Goal: Task Accomplishment & Management: Use online tool/utility

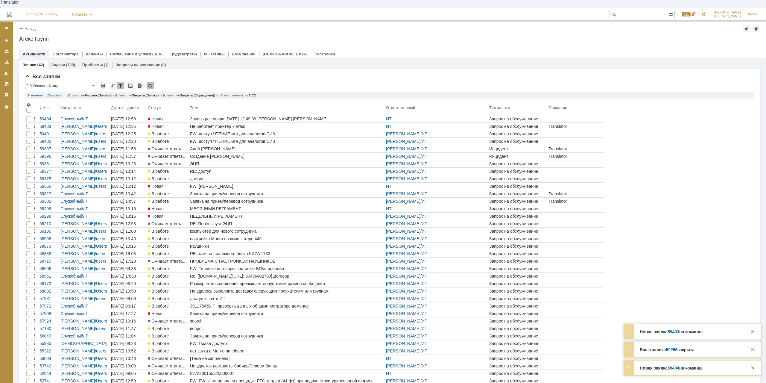
click at [637, 11] on input "text" at bounding box center [639, 14] width 59 height 7
type input "[PERSON_NAME]"
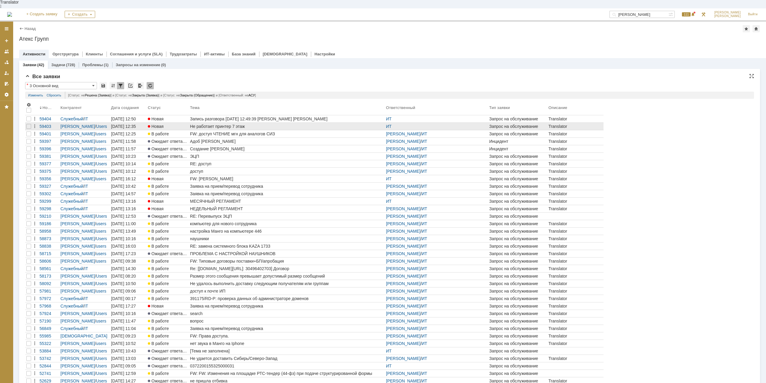
click at [210, 124] on div "Не работает принтер 7 этаж" at bounding box center [287, 126] width 194 height 5
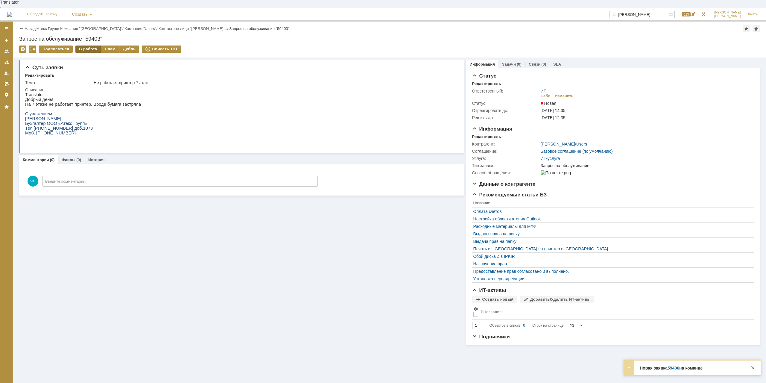
click at [90, 46] on div "В работу" at bounding box center [87, 49] width 25 height 7
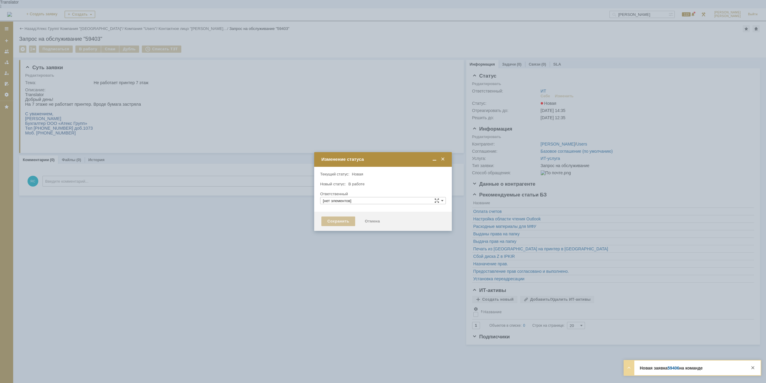
type input "ИТ"
type input "[PERSON_NAME]"
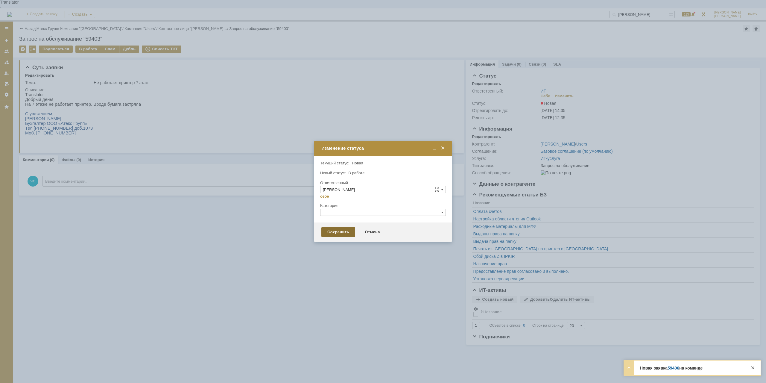
click at [332, 231] on div "Сохранить" at bounding box center [339, 232] width 34 height 10
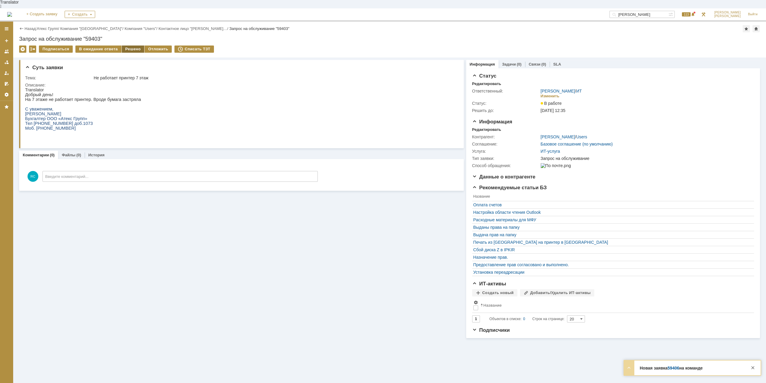
click at [130, 46] on div "Решено" at bounding box center [133, 49] width 23 height 7
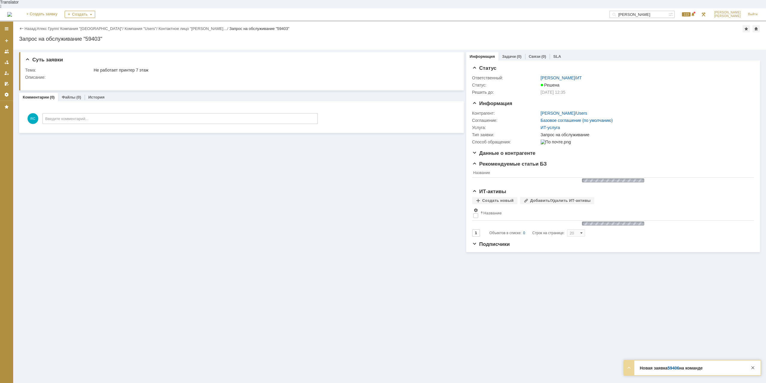
click at [46, 26] on link "Атекс Групп" at bounding box center [47, 28] width 21 height 4
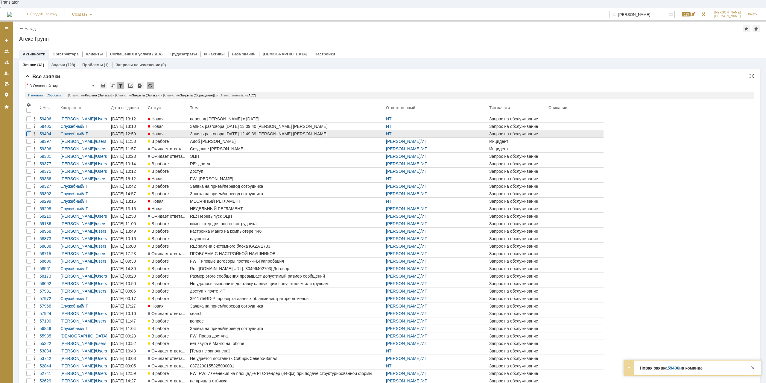
click at [26, 131] on div at bounding box center [28, 133] width 5 height 5
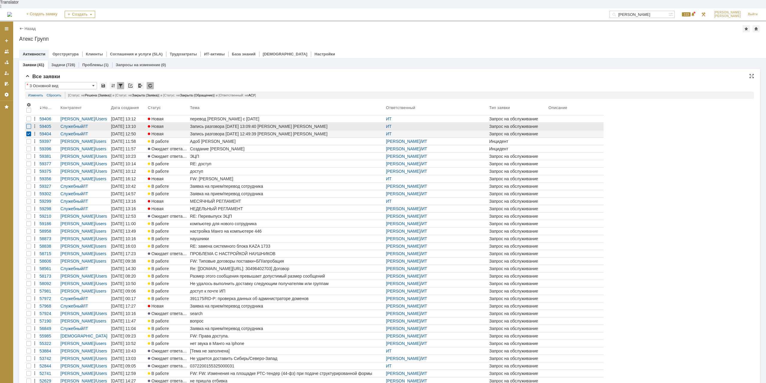
click at [28, 124] on div at bounding box center [28, 126] width 5 height 5
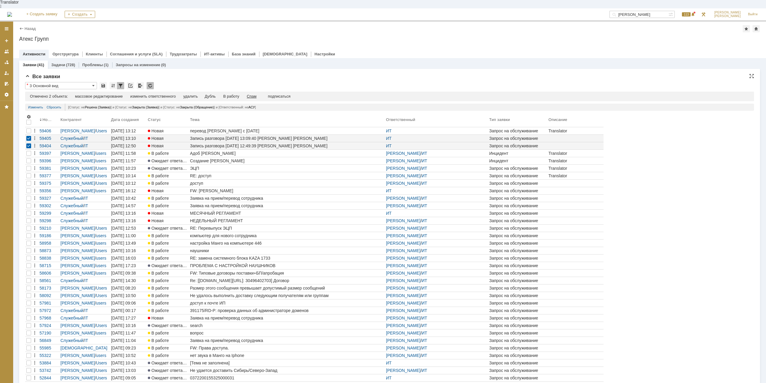
click at [252, 94] on div "Спам" at bounding box center [252, 96] width 10 height 5
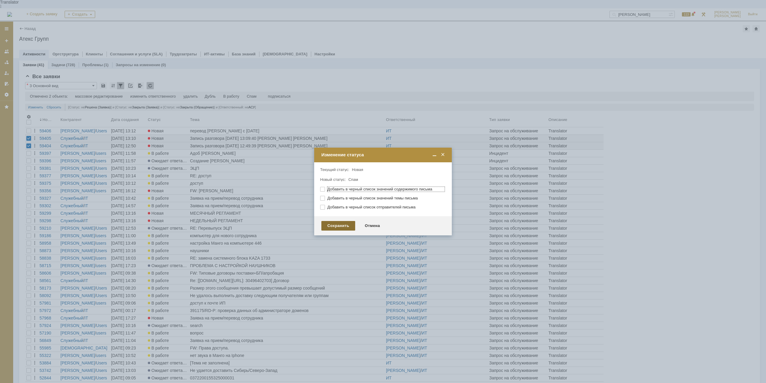
click at [344, 222] on div "Сохранить" at bounding box center [339, 226] width 34 height 10
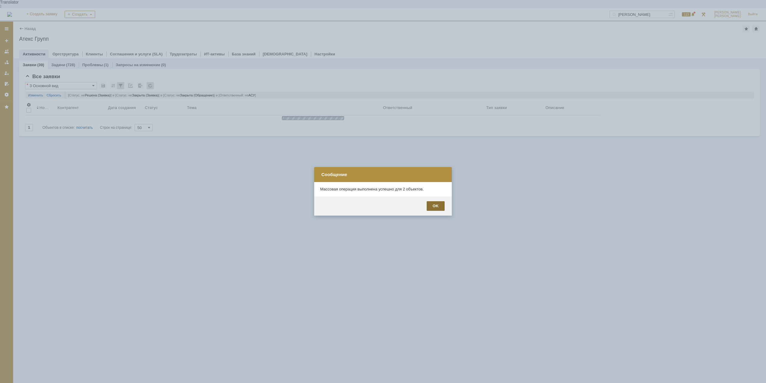
click at [431, 207] on div "OK" at bounding box center [436, 206] width 18 height 10
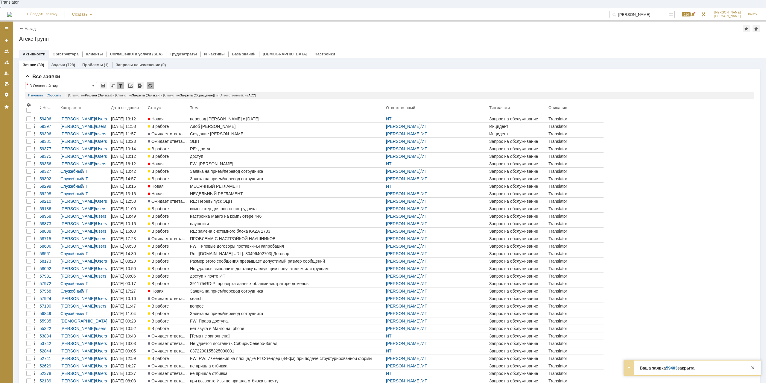
drag, startPoint x: 653, startPoint y: 7, endPoint x: 424, endPoint y: 6, distance: 229.0
click at [610, 11] on input "[PERSON_NAME]" at bounding box center [639, 14] width 59 height 7
type input "g"
type input "почта"
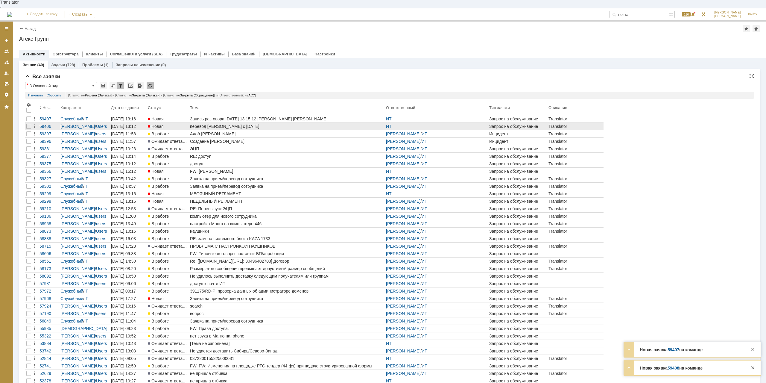
click at [219, 124] on div "перевод [PERSON_NAME] с [DATE]" at bounding box center [287, 126] width 194 height 5
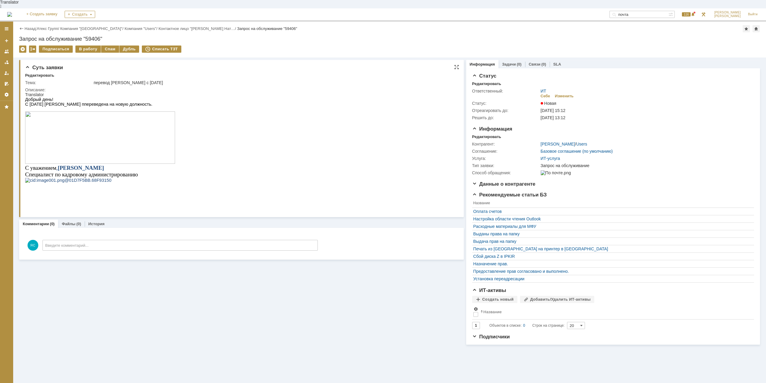
click at [73, 102] on span "С [DATE] [PERSON_NAME] ппереведена на новую должность." at bounding box center [88, 104] width 127 height 5
click at [93, 46] on div "В работу" at bounding box center [87, 49] width 25 height 7
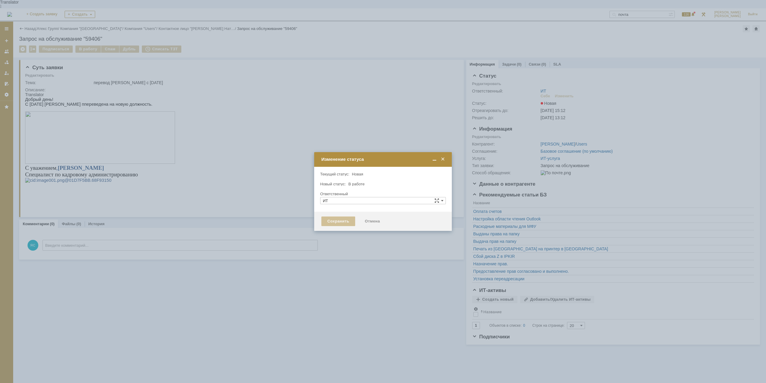
type input "[PERSON_NAME]"
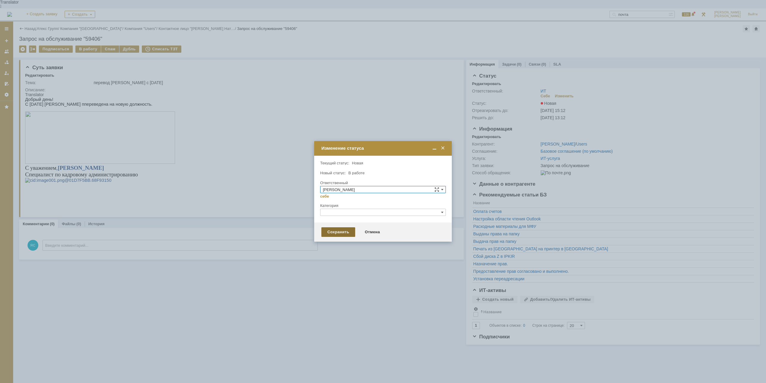
click at [339, 234] on div "Сохранить" at bounding box center [339, 232] width 34 height 10
